Goal: Use online tool/utility: Use online tool/utility

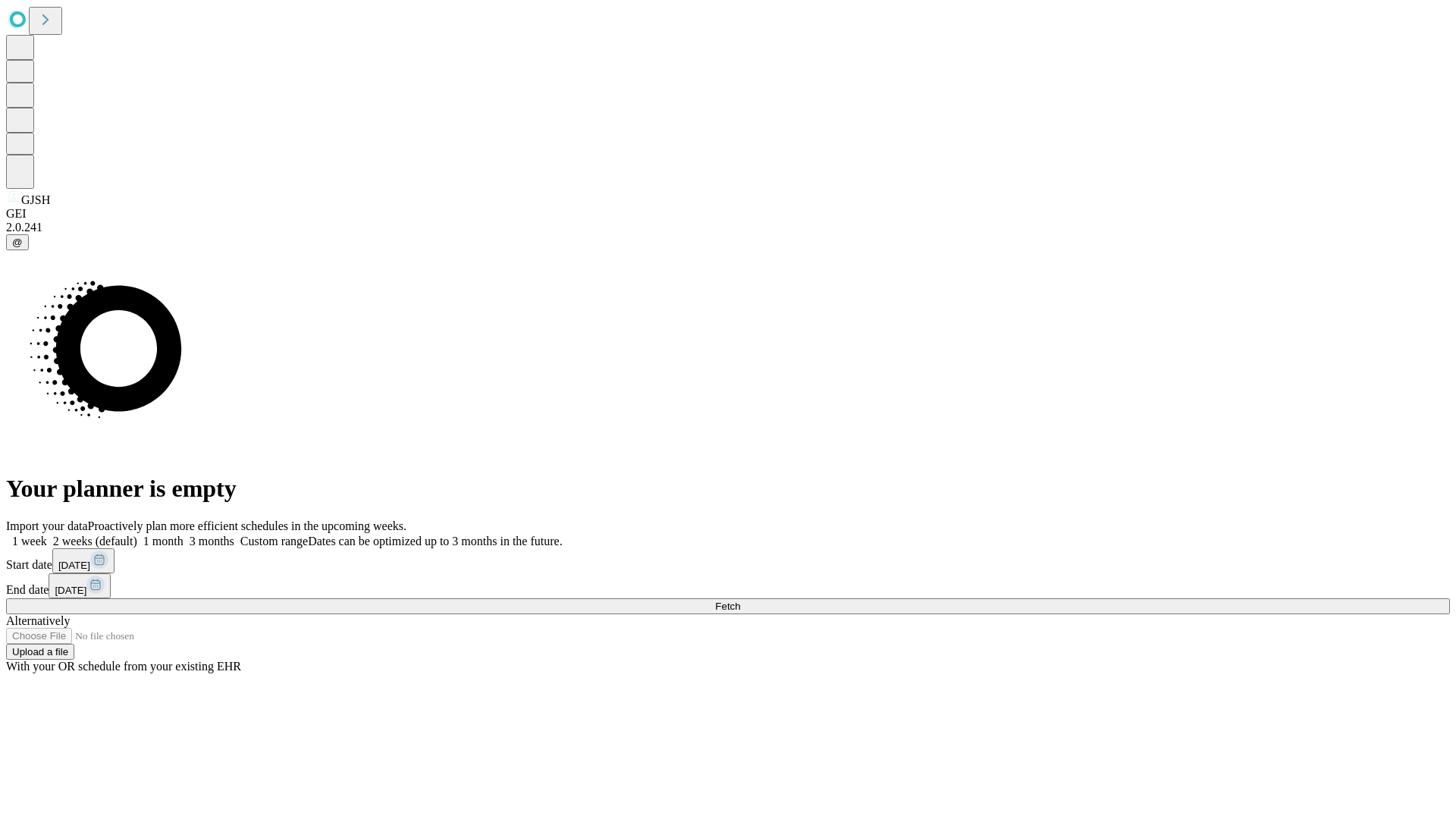
click at [741, 600] on span "Fetch" at bounding box center [728, 606] width 25 height 11
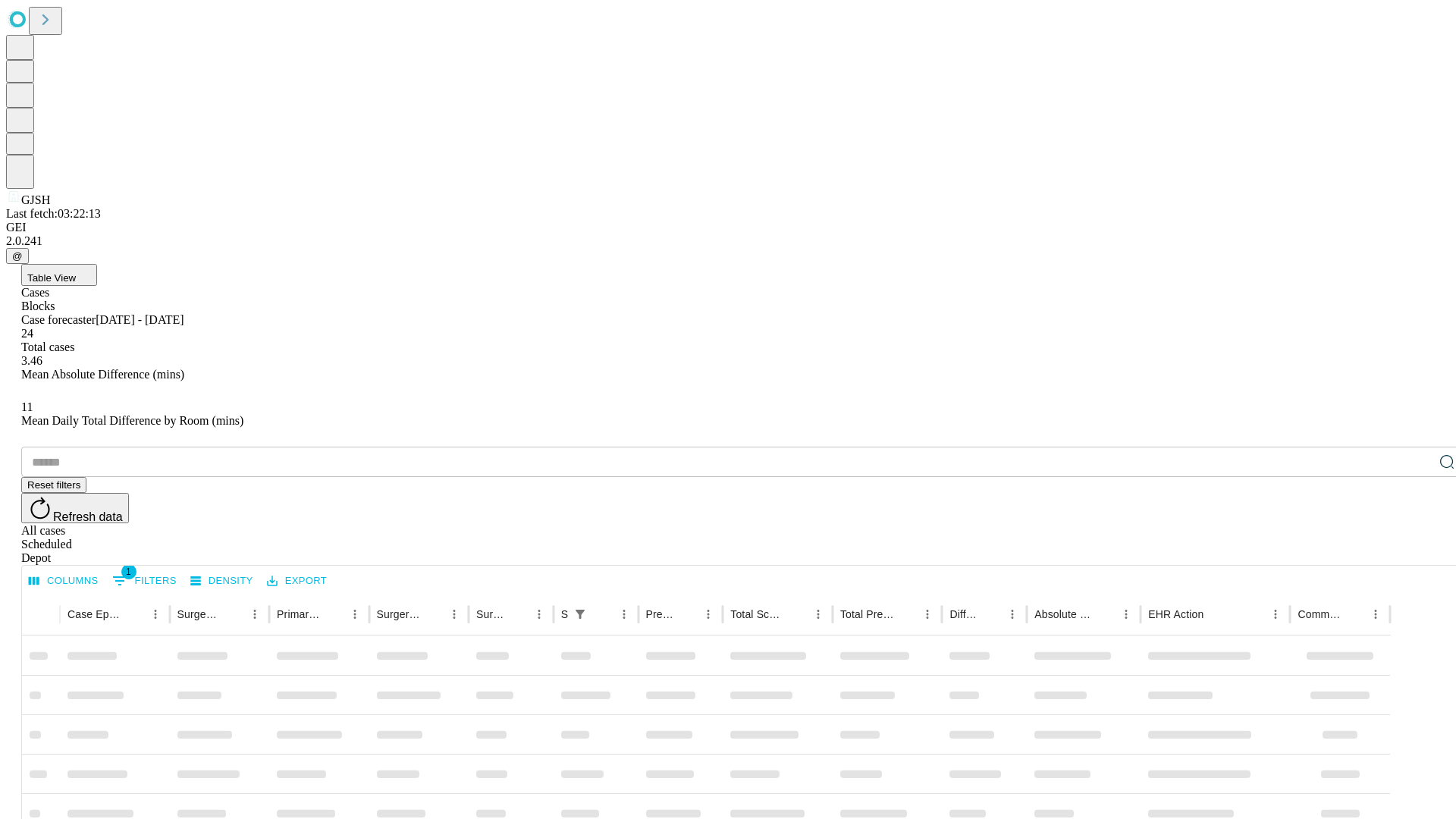
click at [76, 272] on span "Table View" at bounding box center [51, 278] width 49 height 11
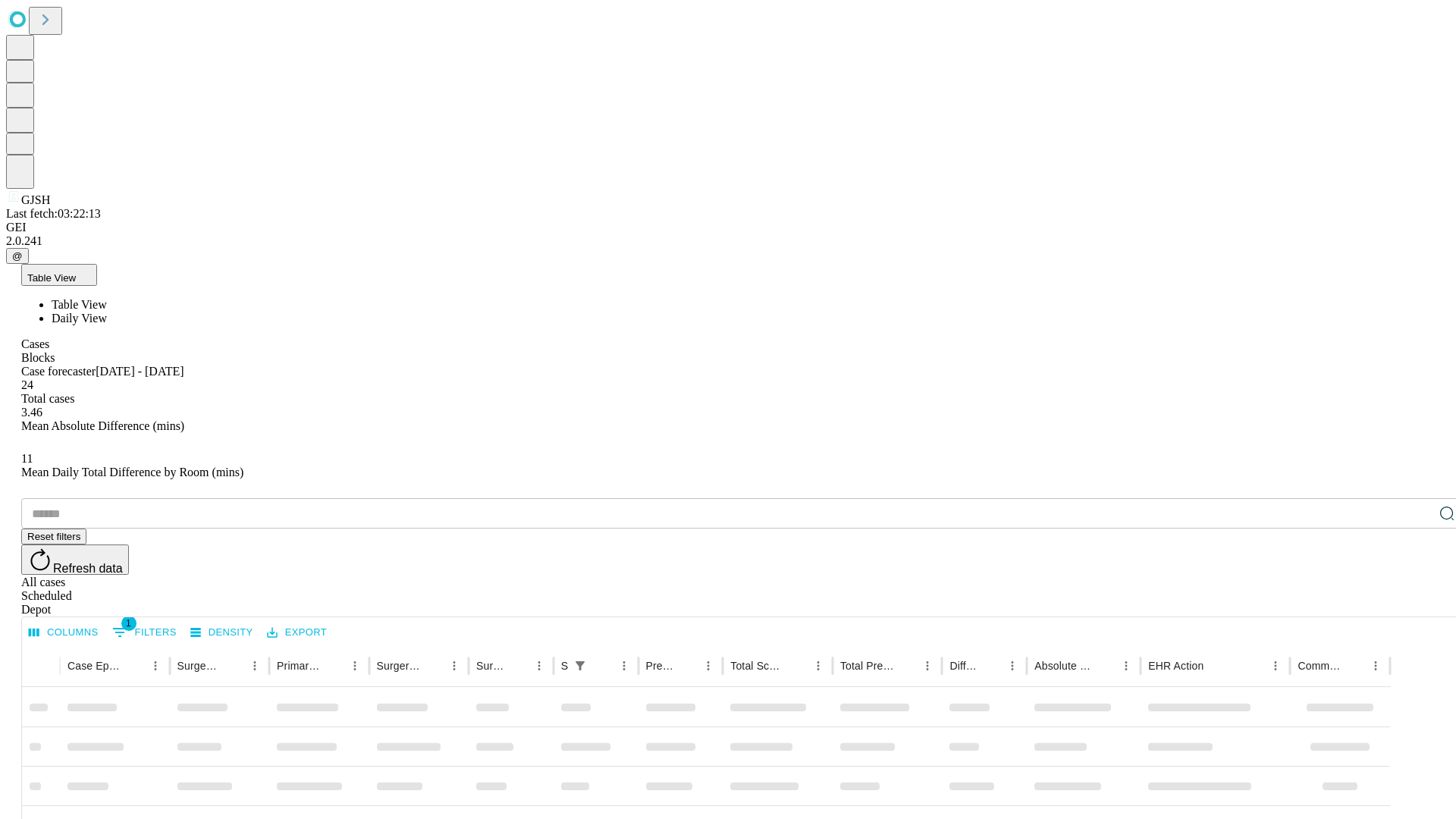
click at [107, 311] on span "Daily View" at bounding box center [79, 318] width 55 height 13
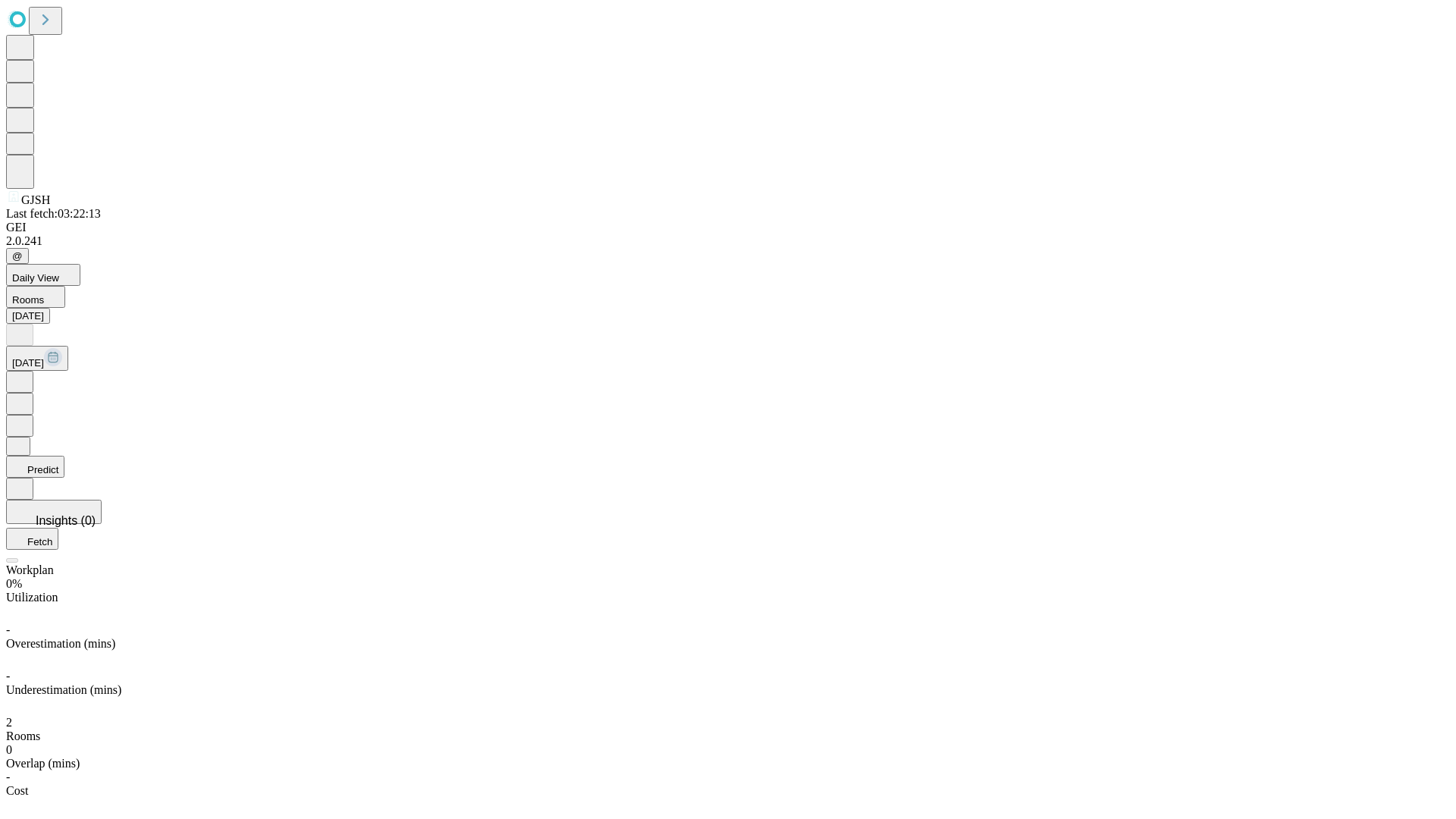
click at [65, 456] on button "Predict" at bounding box center [35, 467] width 58 height 22
